Goal: Task Accomplishment & Management: Complete application form

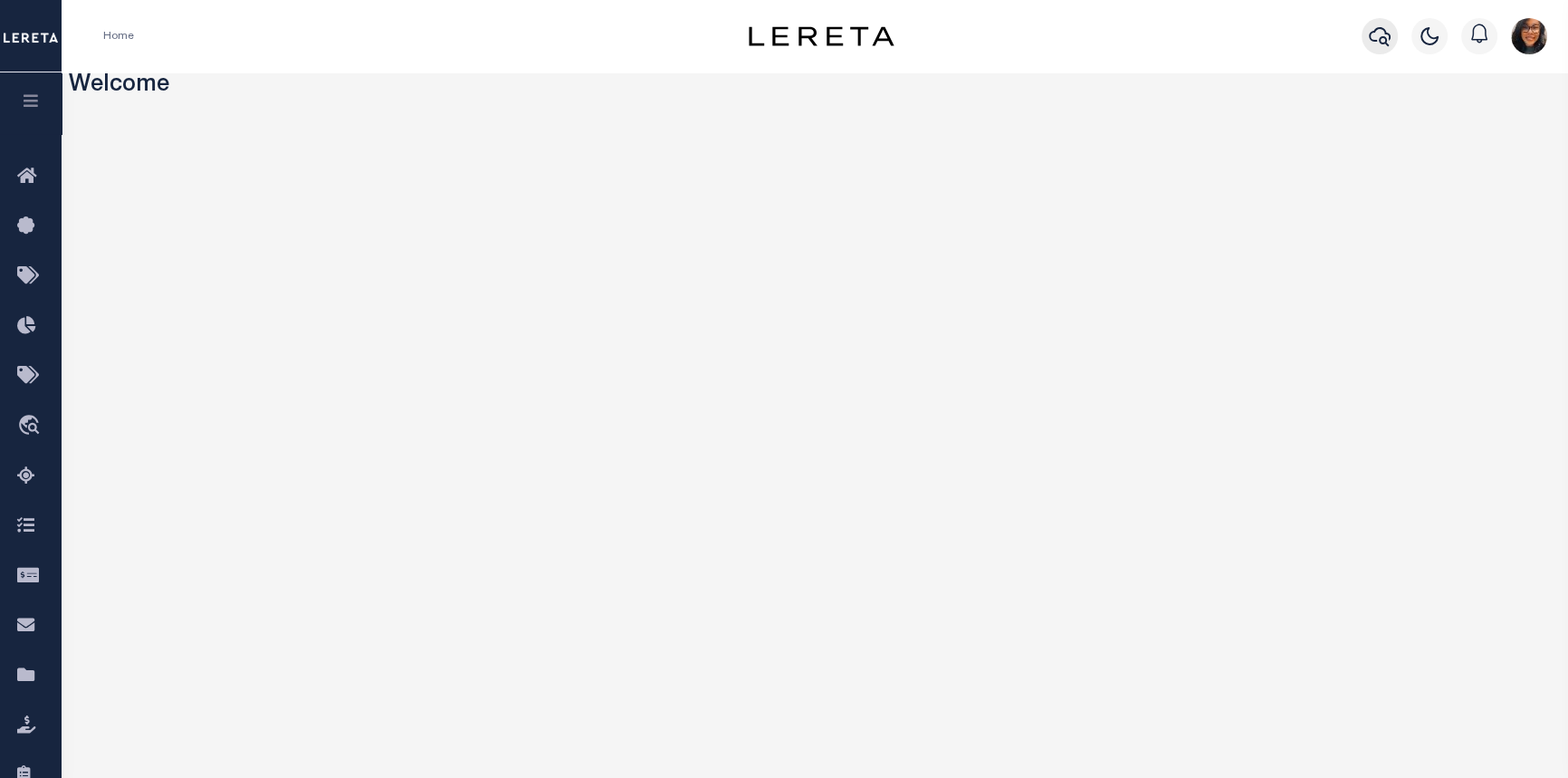
click at [762, 48] on button "button" at bounding box center [1379, 36] width 36 height 36
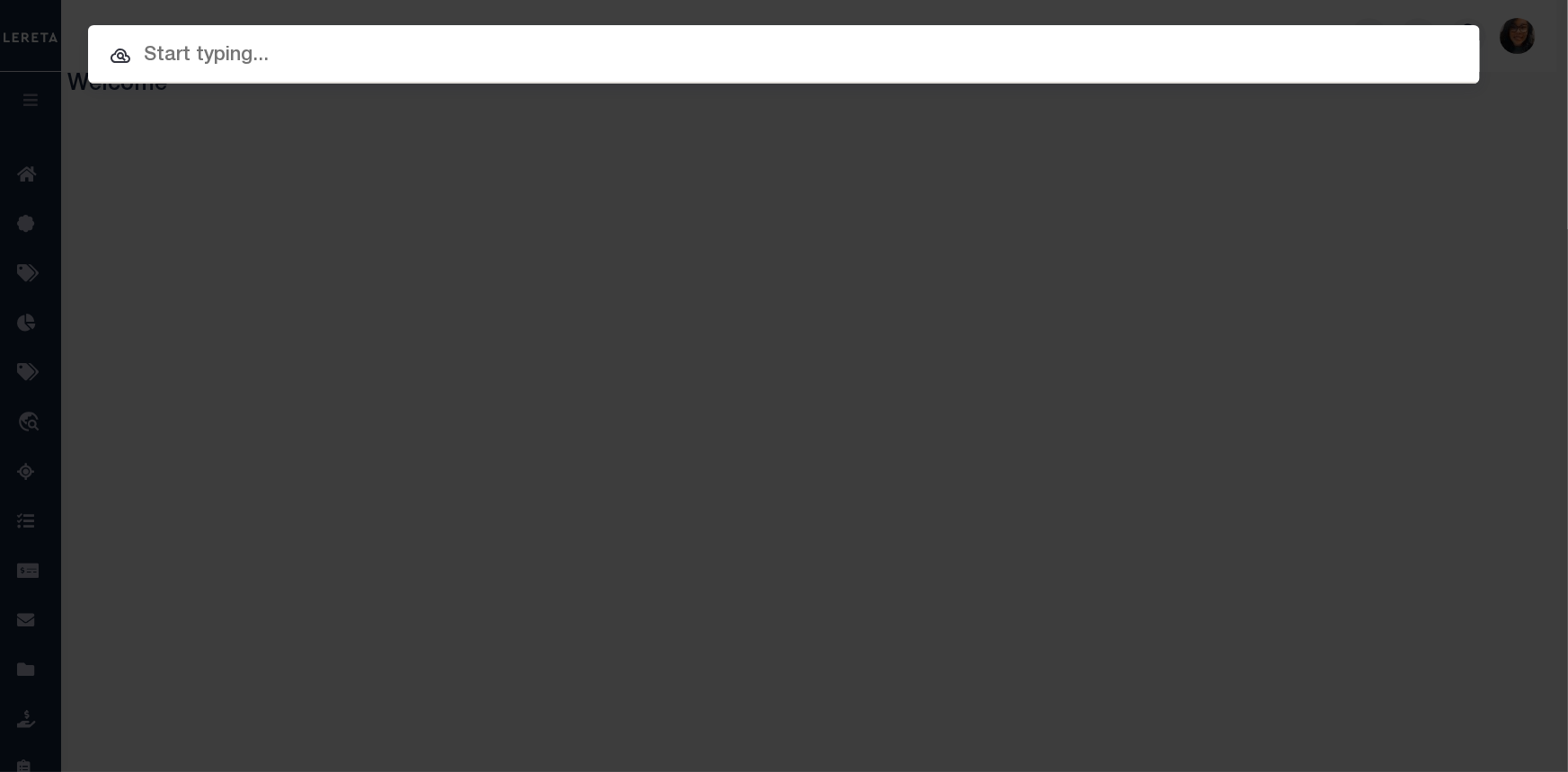
click at [756, 42] on input "text" at bounding box center [784, 56] width 1391 height 32
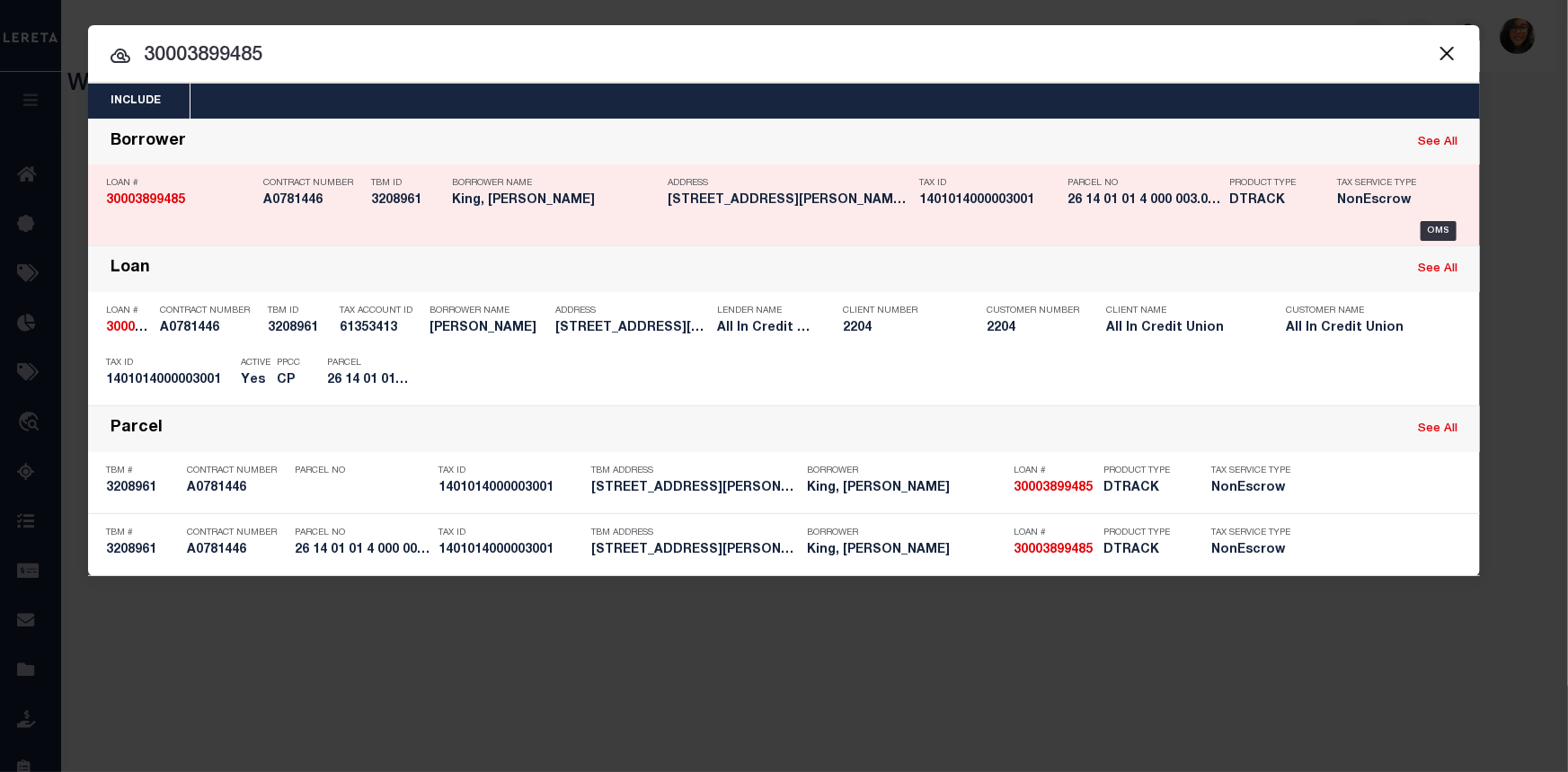
click at [756, 137] on link "See All" at bounding box center [1437, 142] width 39 height 12
type input "30003899485"
click at [599, 205] on div "Borrower Name King, Teresa Harden" at bounding box center [555, 195] width 207 height 52
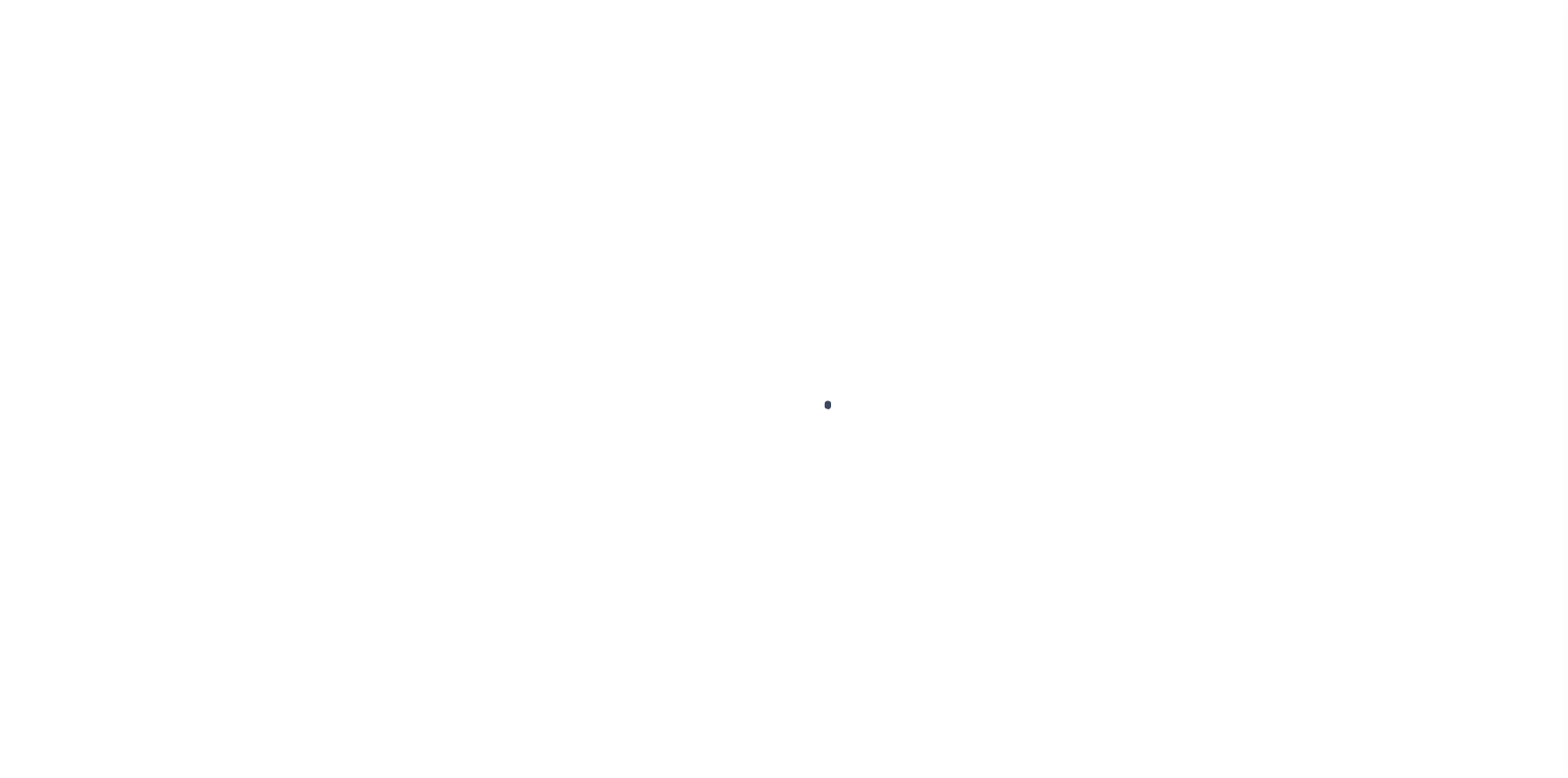
type input "30003899485"
type input "King, [PERSON_NAME]"
select select
type input "Po Box 393"
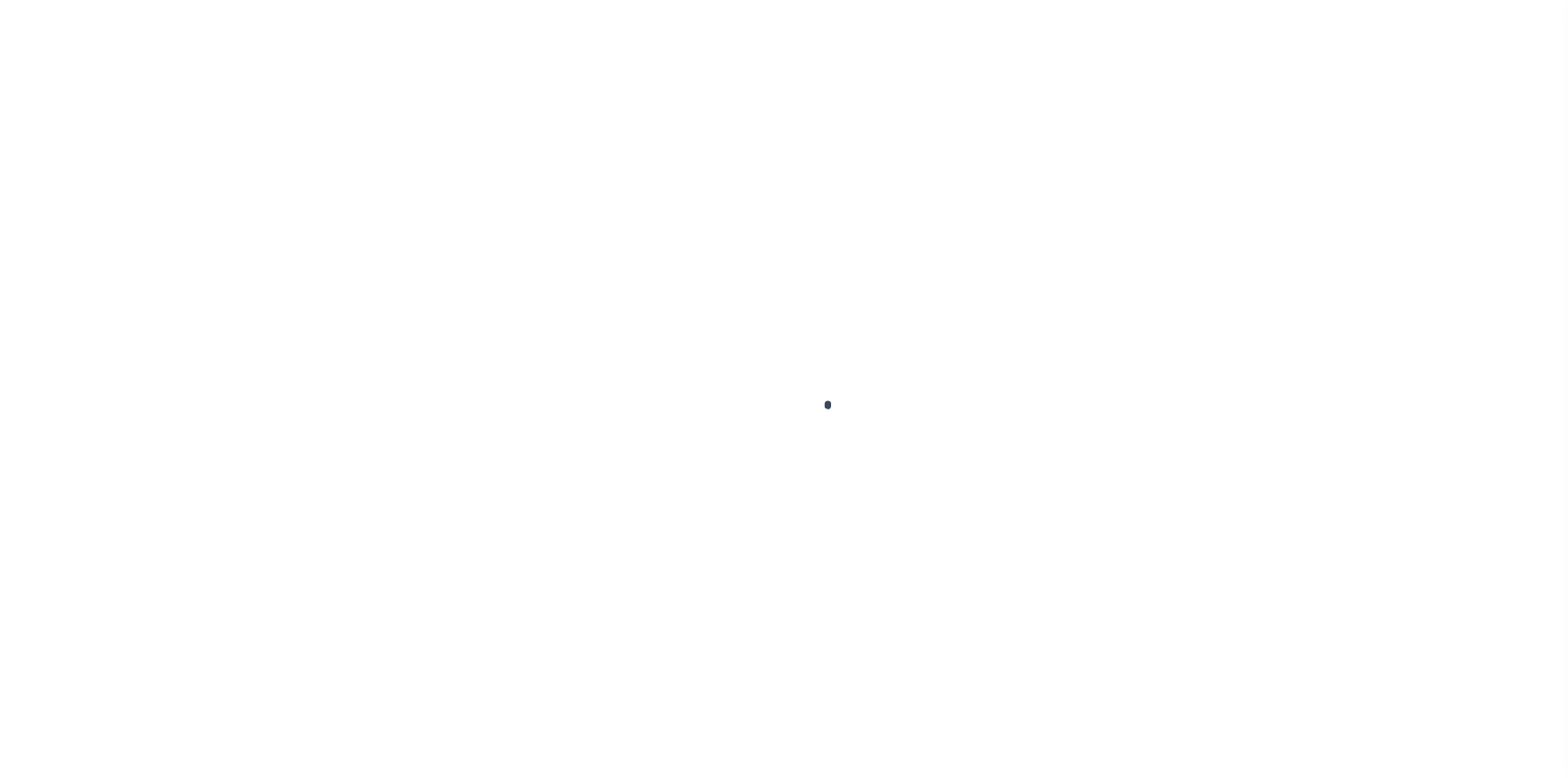
type input "[PERSON_NAME], AL 36352"
select select
select select "NonEscrow"
type input "211 [PERSON_NAME]"
select select
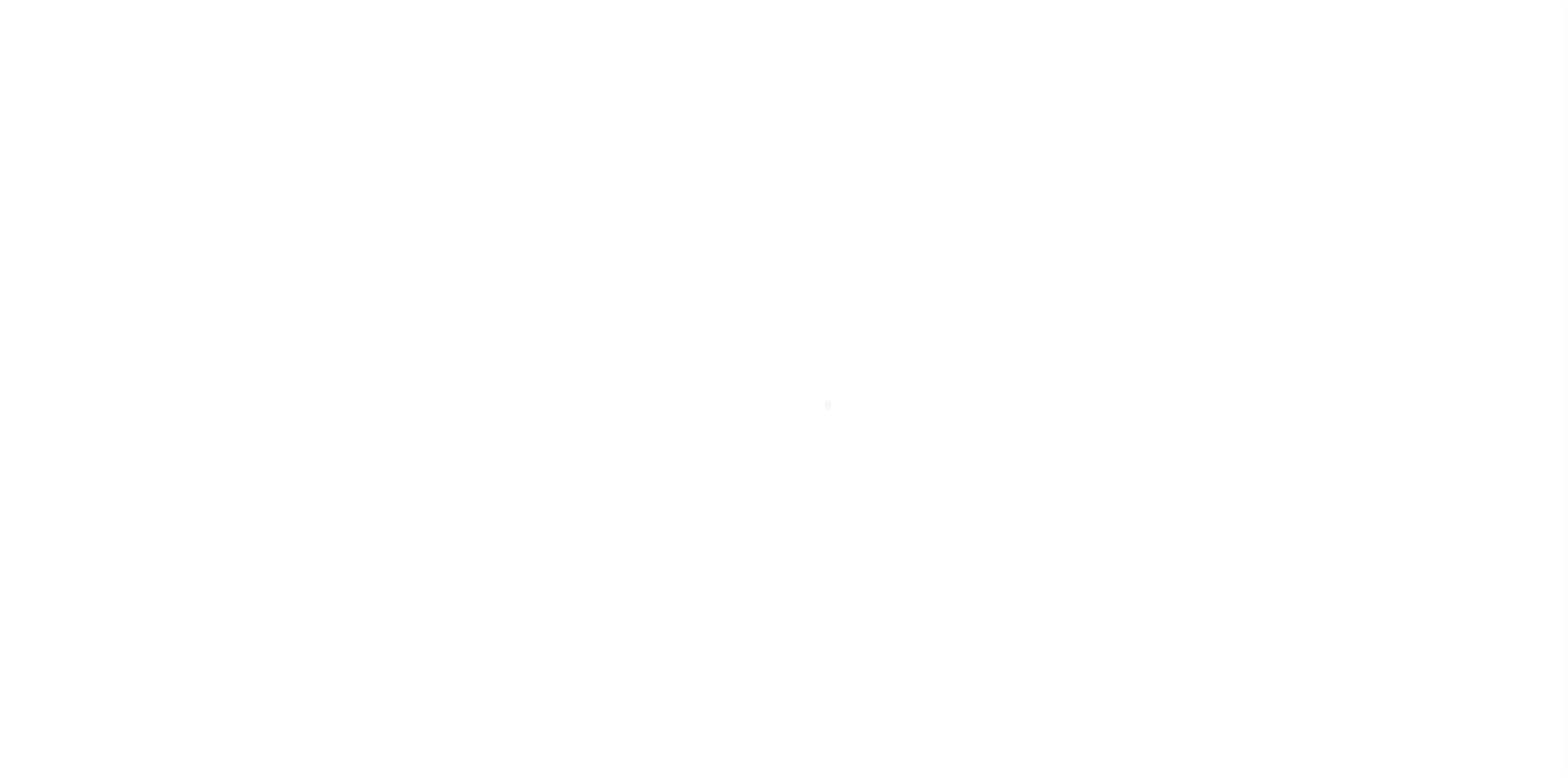
type input "[PERSON_NAME], [GEOGRAPHIC_DATA]"
type input "AL"
select select
type textarea "[STREET_ADDRESS][PERSON_NAME][PERSON_NAME]"
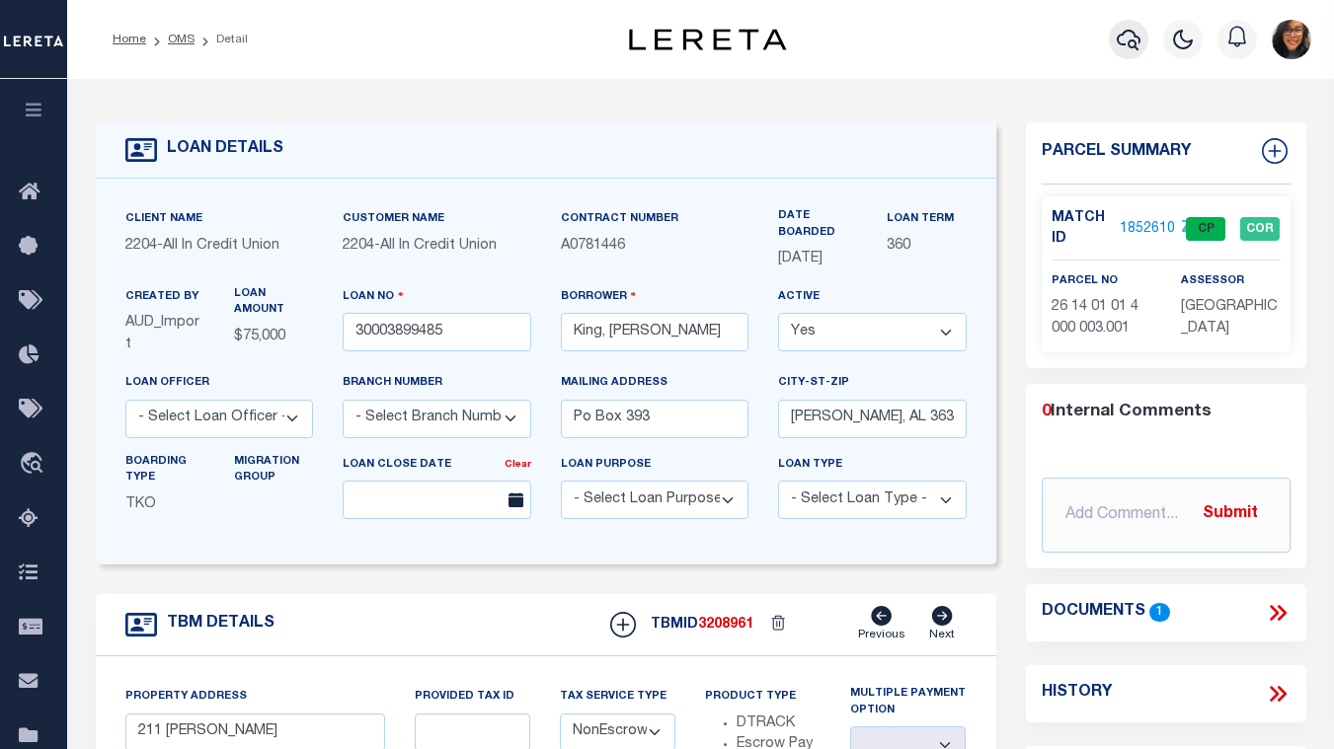
click at [1132, 39] on icon "button" at bounding box center [1129, 40] width 24 height 24
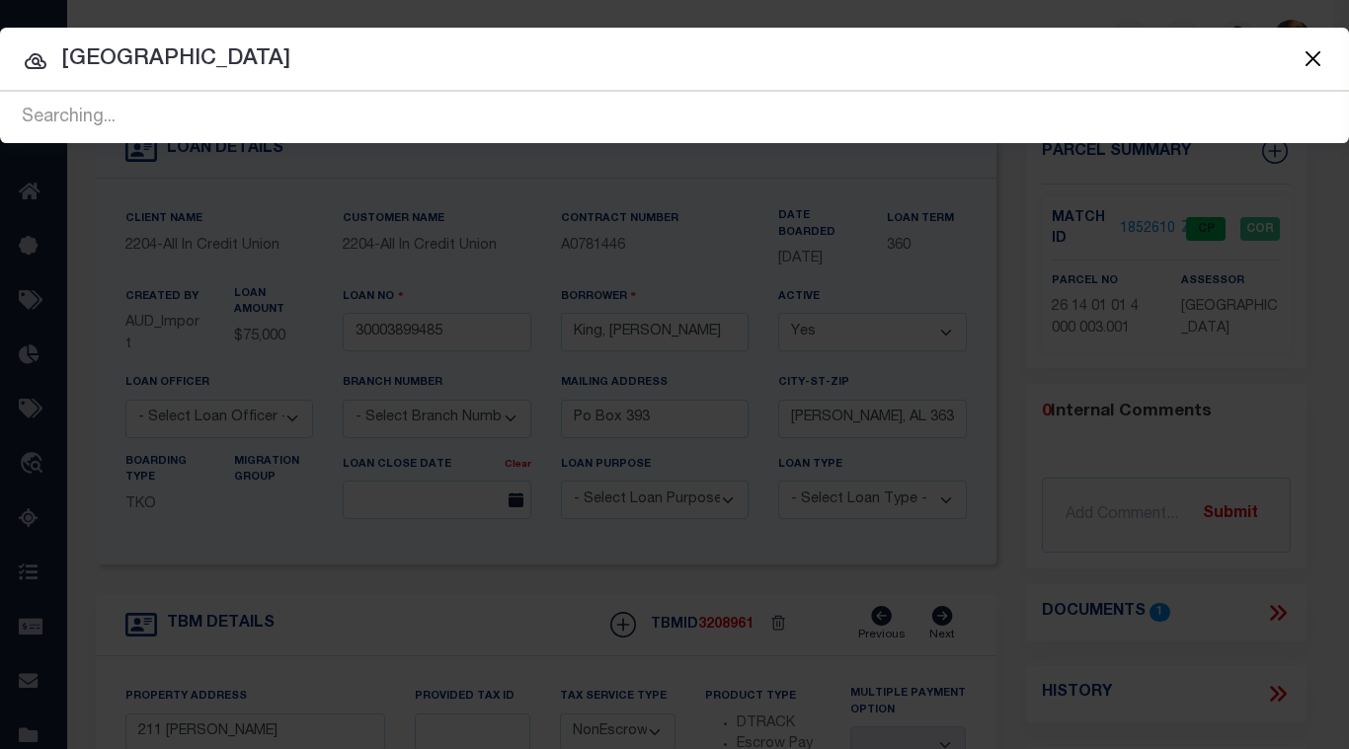
type input "[GEOGRAPHIC_DATA]"
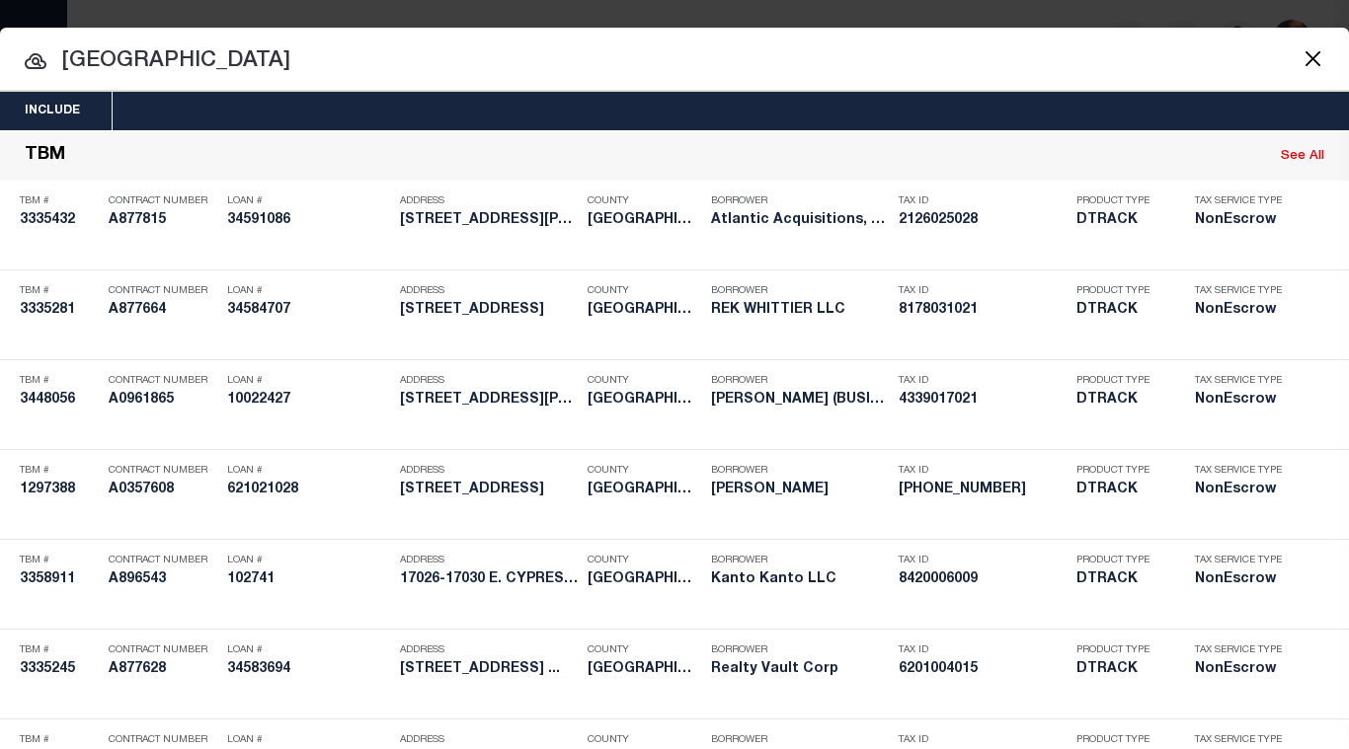
click at [1310, 56] on button "Close" at bounding box center [1312, 58] width 26 height 26
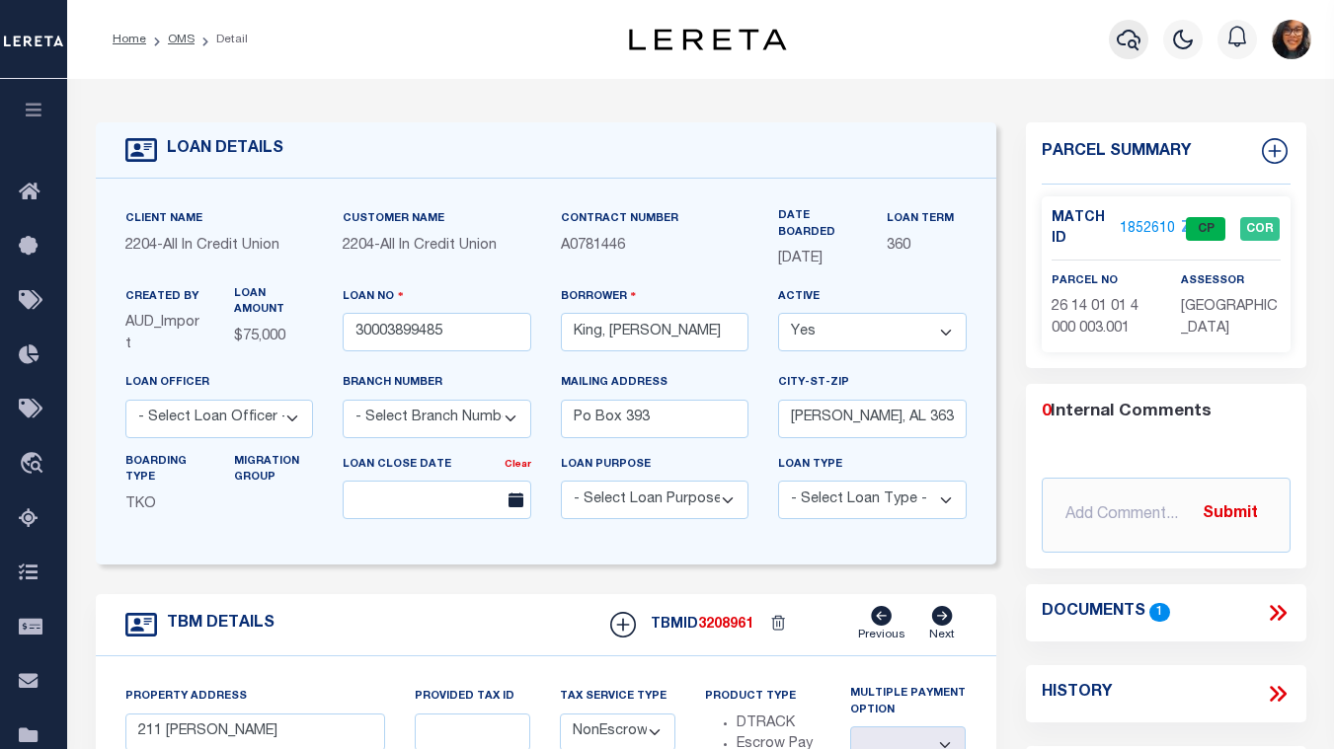
click at [1136, 35] on icon "button" at bounding box center [1129, 40] width 24 height 24
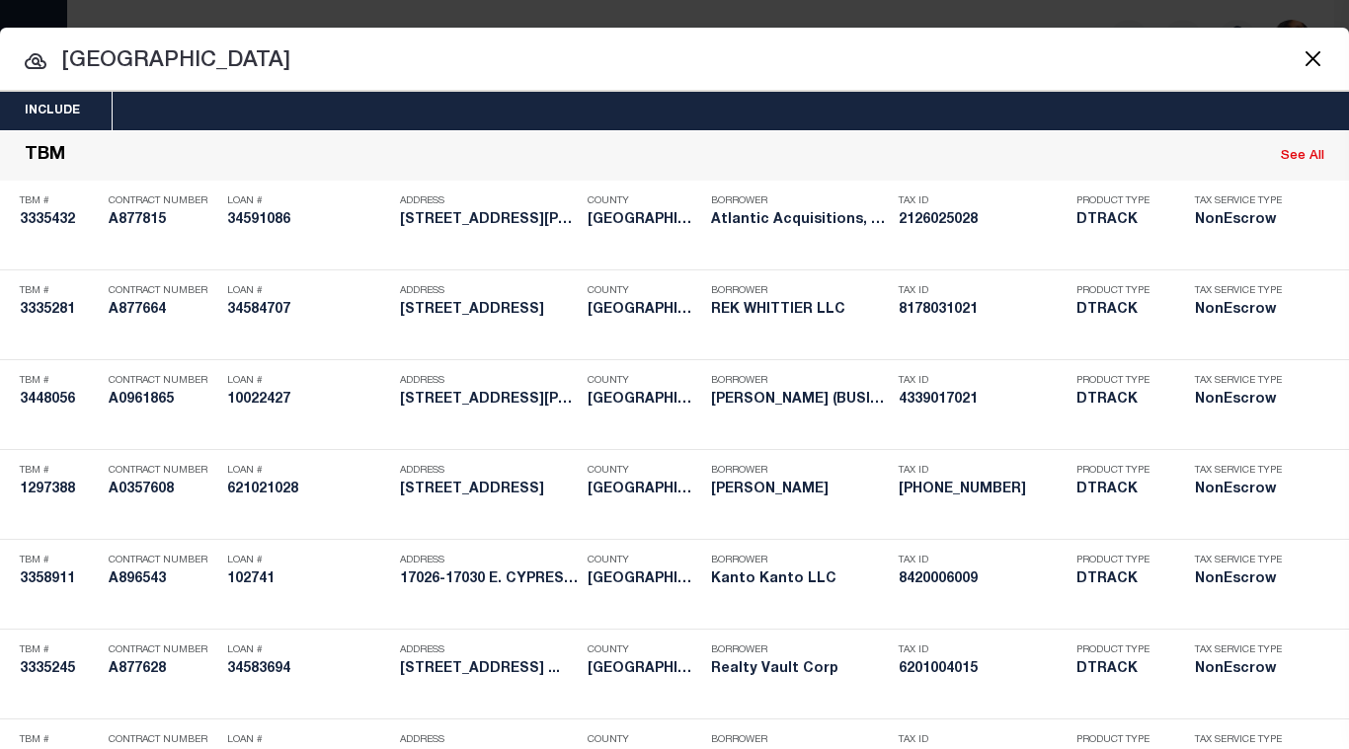
drag, startPoint x: 469, startPoint y: 60, endPoint x: -2, endPoint y: 39, distance: 471.4
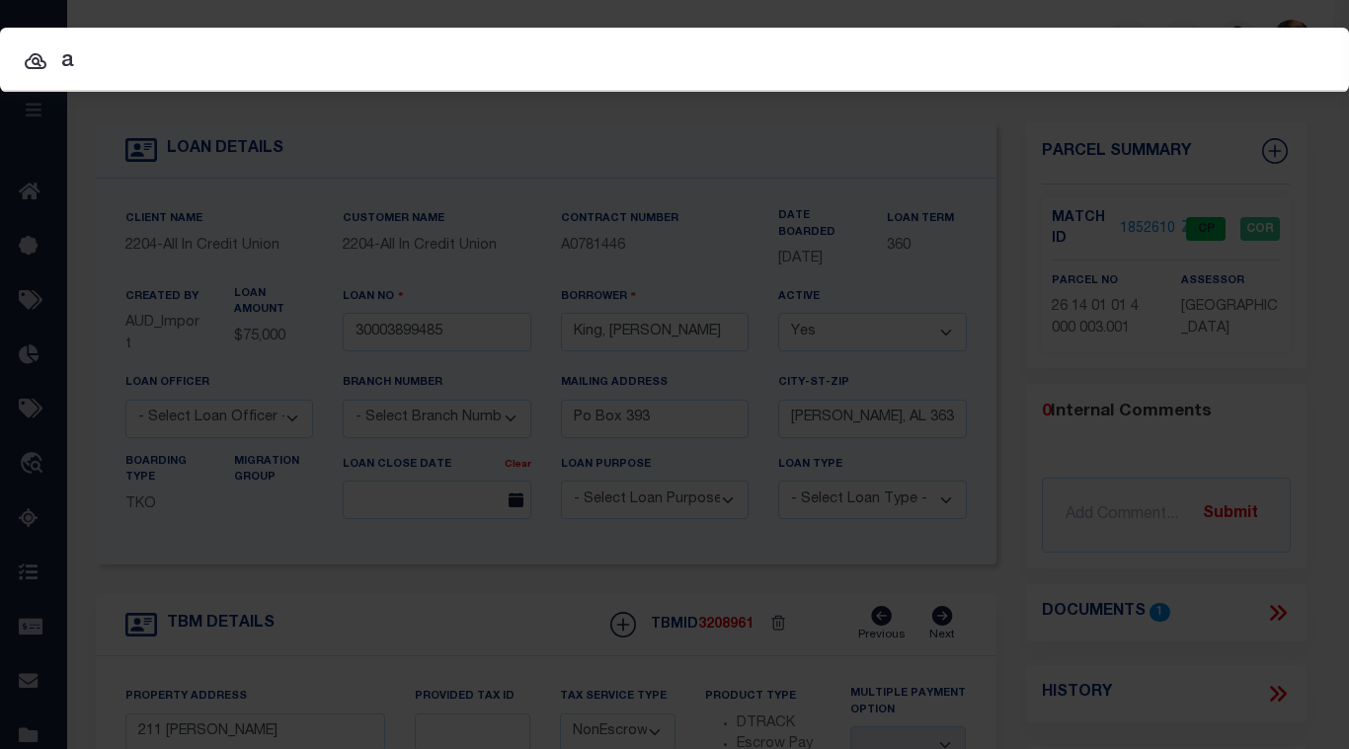
type input "a"
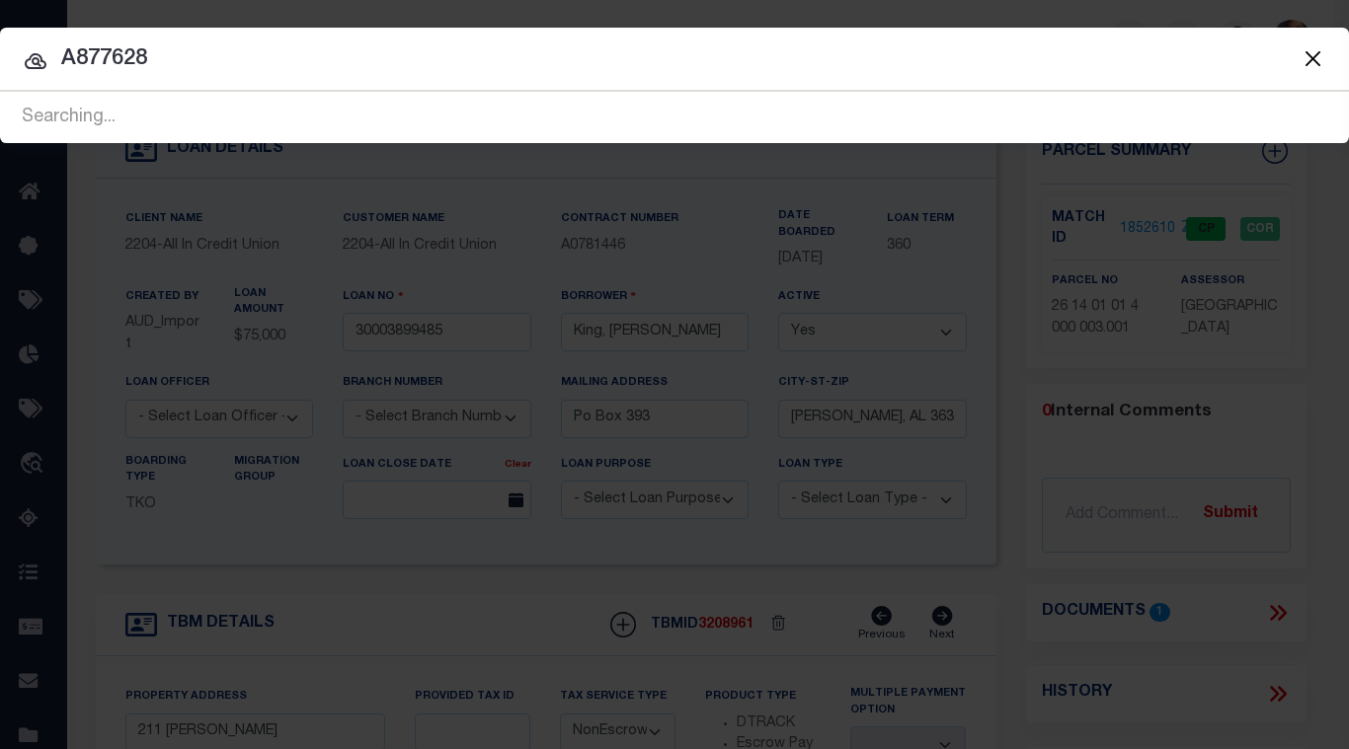
type input "A877628"
